Goal: Find specific page/section: Find specific page/section

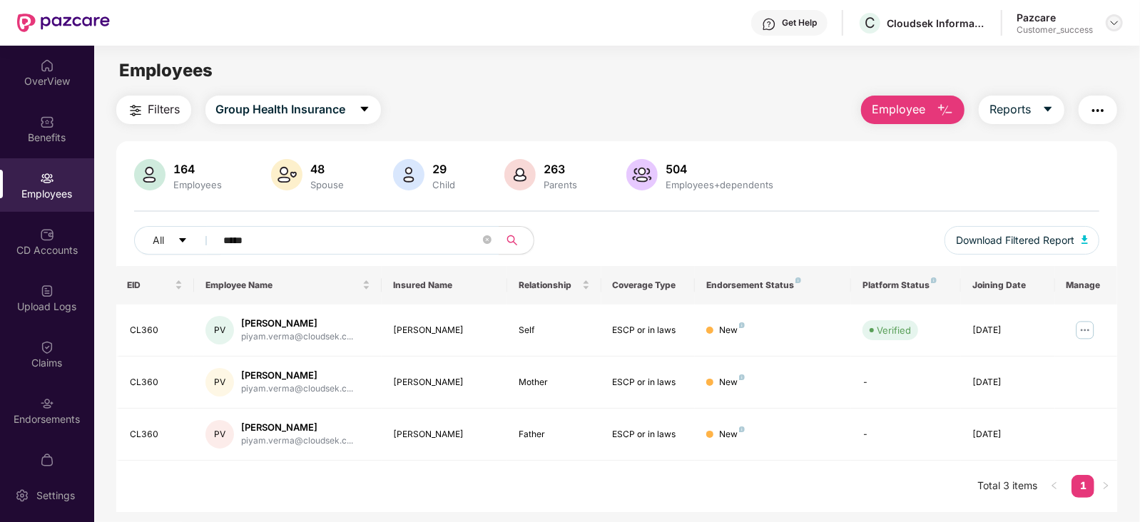
click at [1116, 26] on img at bounding box center [1114, 22] width 11 height 11
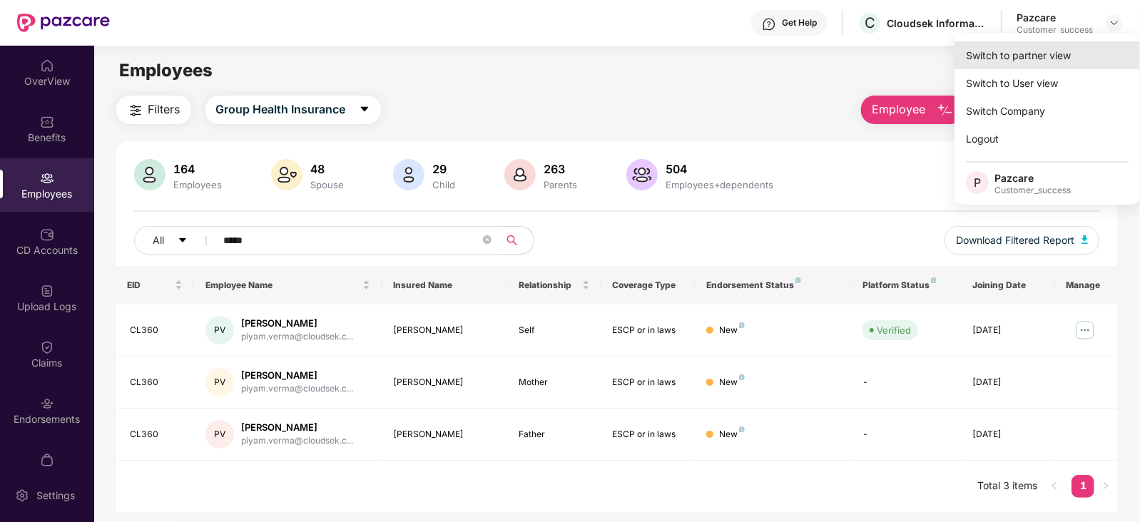
click at [1065, 54] on div "Switch to partner view" at bounding box center [1048, 55] width 186 height 28
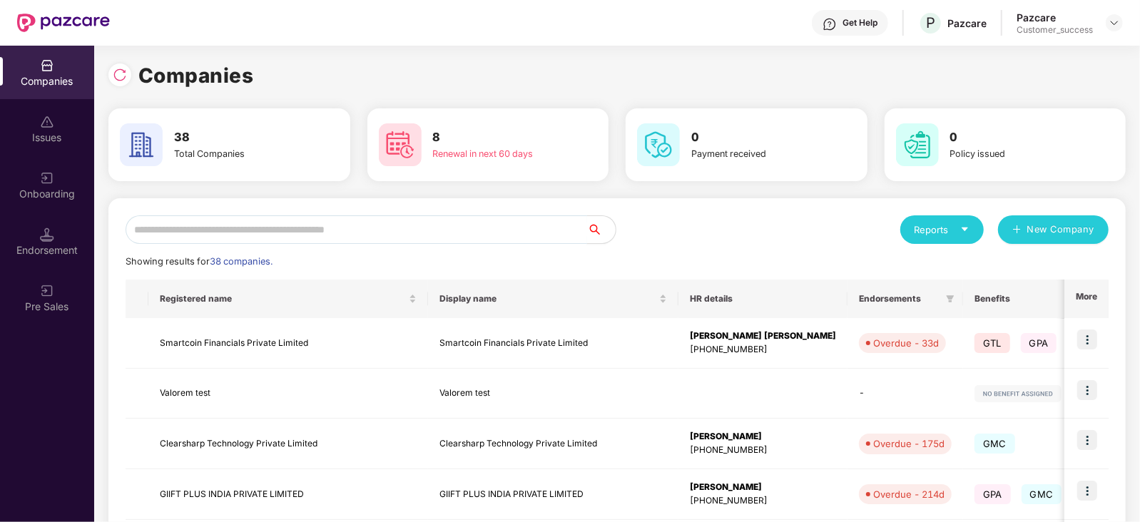
click at [446, 225] on input "text" at bounding box center [357, 229] width 462 height 29
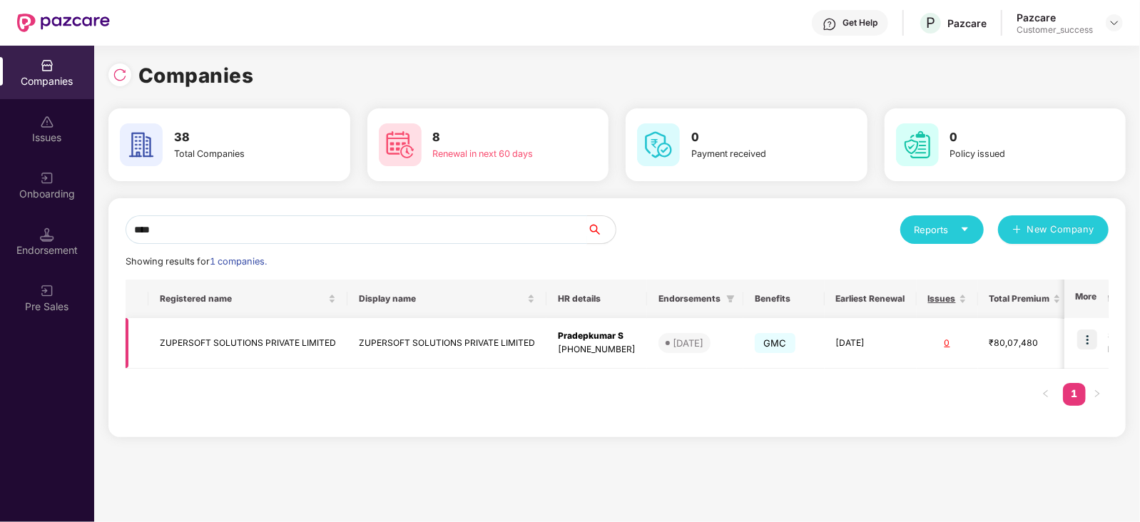
type input "****"
click at [1085, 330] on img at bounding box center [1087, 340] width 20 height 20
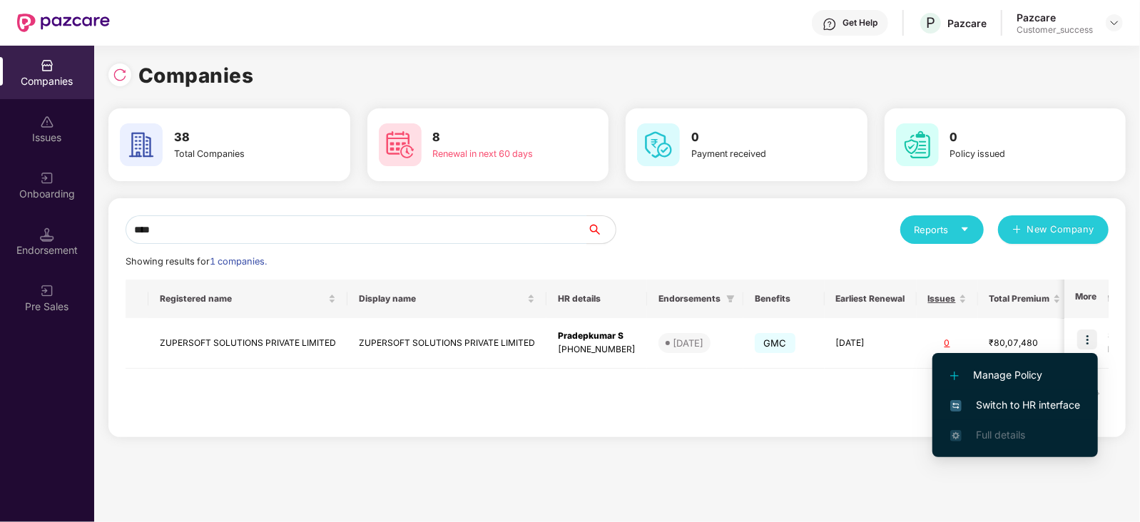
click at [1047, 398] on span "Switch to HR interface" at bounding box center [1015, 405] width 130 height 16
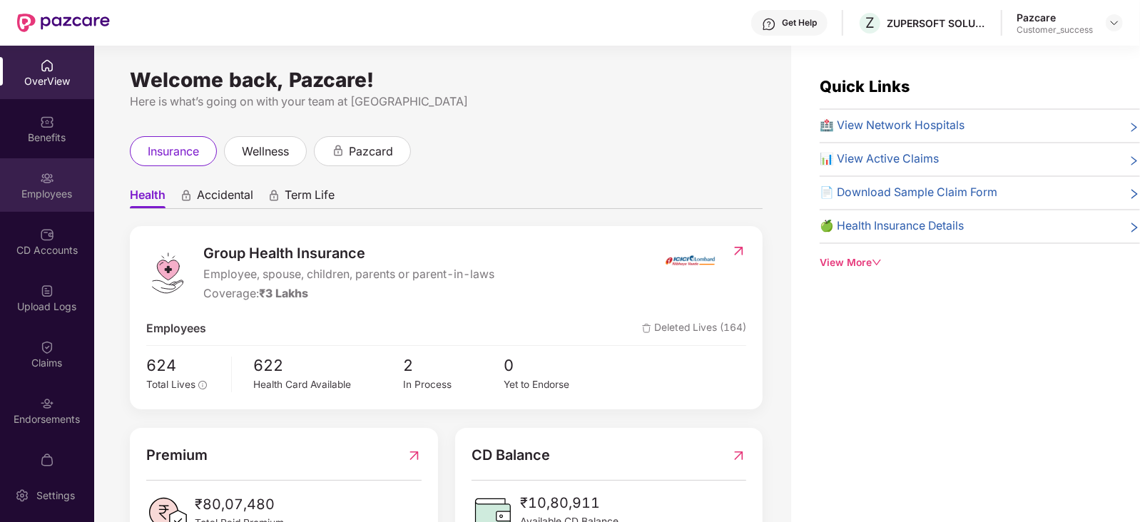
click at [61, 189] on div "Employees" at bounding box center [47, 194] width 94 height 14
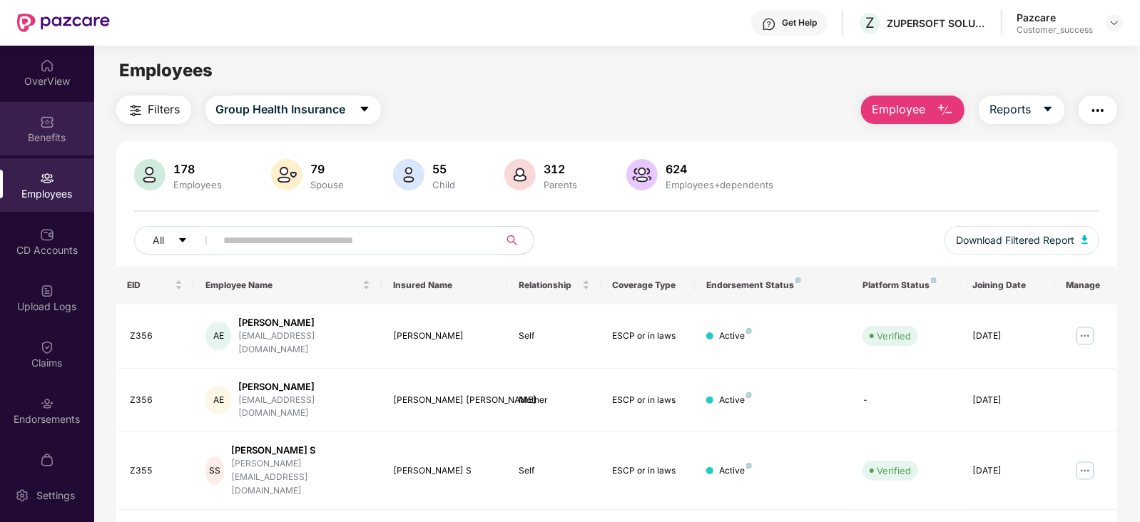
click at [51, 134] on div "Benefits" at bounding box center [47, 138] width 94 height 14
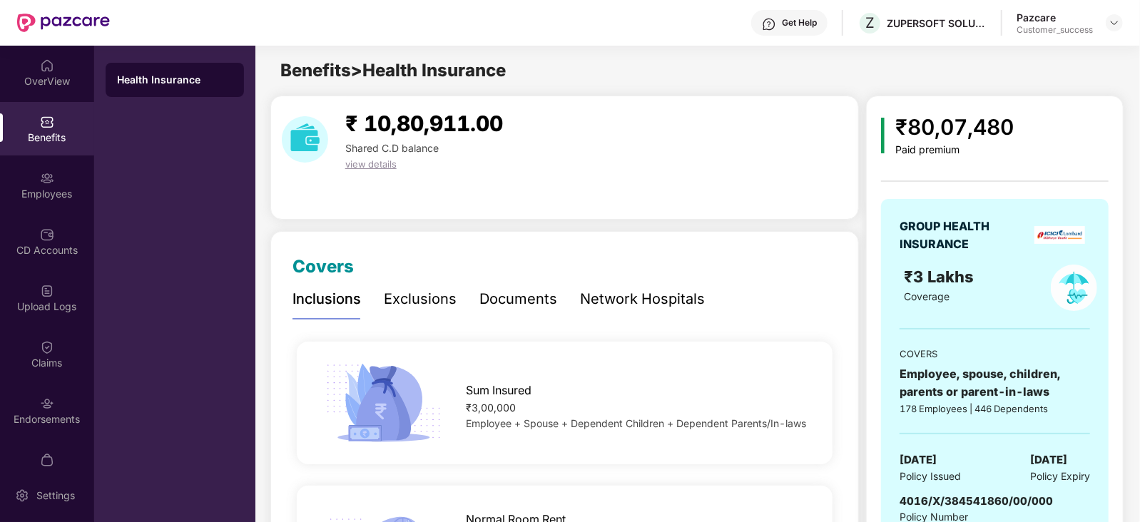
click at [551, 300] on div "Documents" at bounding box center [518, 299] width 78 height 22
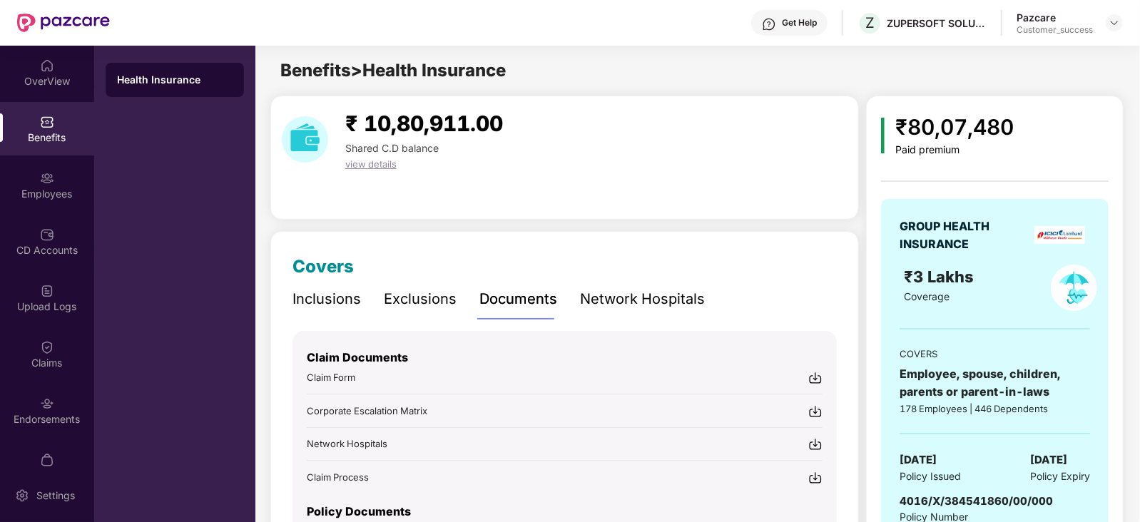
scroll to position [108, 0]
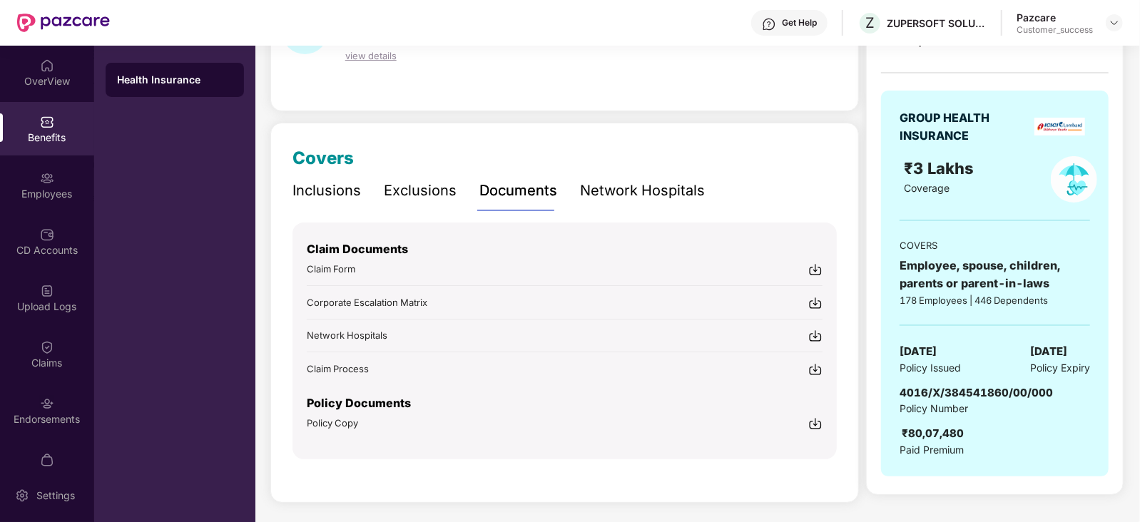
click at [328, 271] on span "Claim Form" at bounding box center [331, 268] width 49 height 11
